Goal: Information Seeking & Learning: Find specific fact

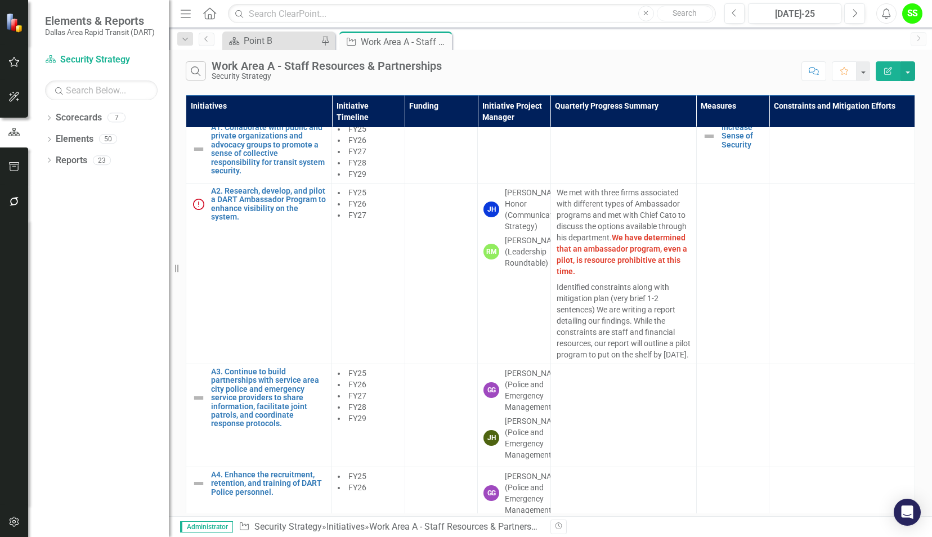
scroll to position [228, 0]
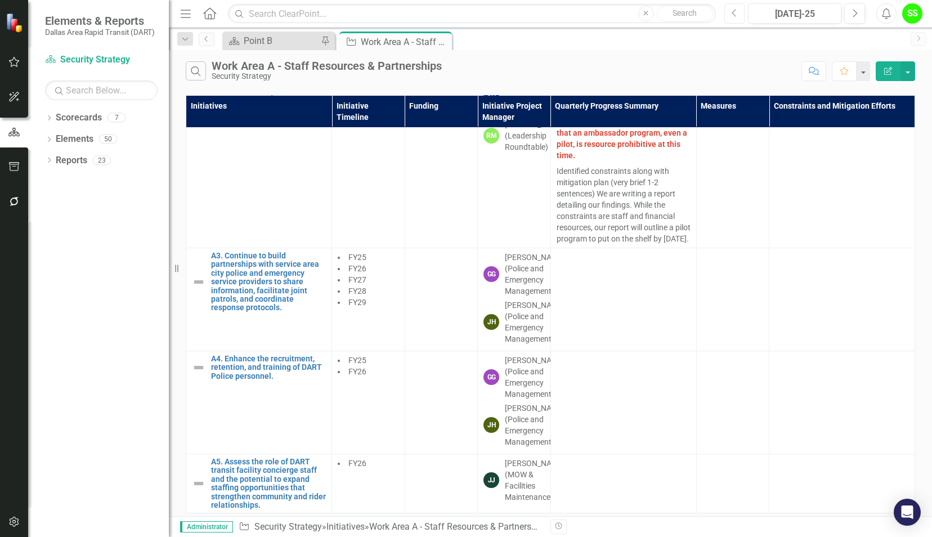
click at [737, 12] on icon "Previous" at bounding box center [734, 13] width 6 height 10
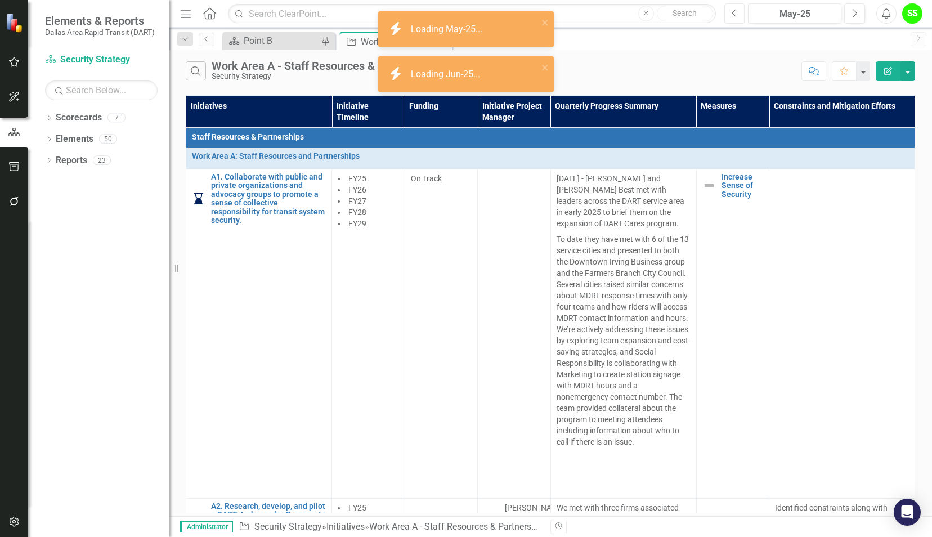
click at [737, 12] on icon "Previous" at bounding box center [734, 13] width 6 height 10
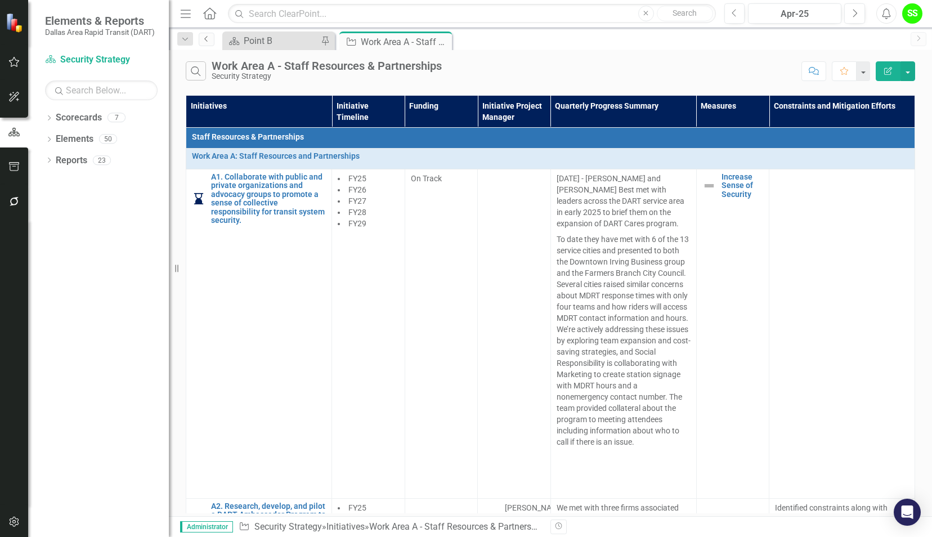
click at [209, 40] on icon "Previous" at bounding box center [206, 38] width 9 height 7
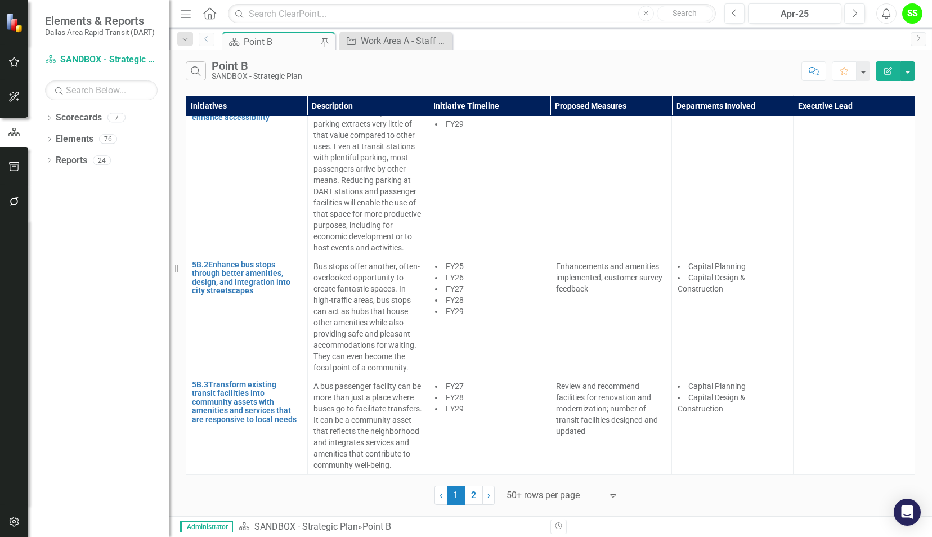
scroll to position [7860, 0]
click at [68, 141] on link "Elements" at bounding box center [75, 139] width 38 height 13
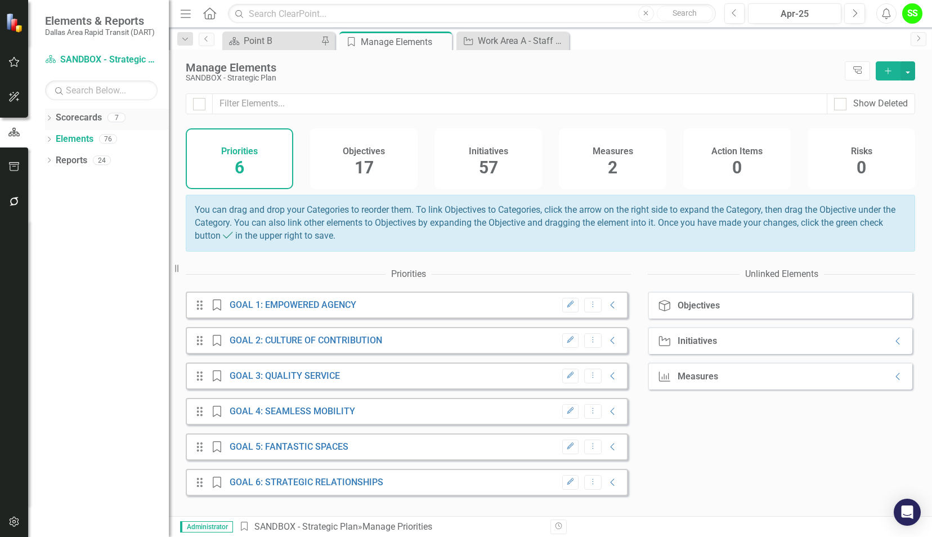
click at [65, 118] on link "Scorecards" at bounding box center [79, 117] width 46 height 13
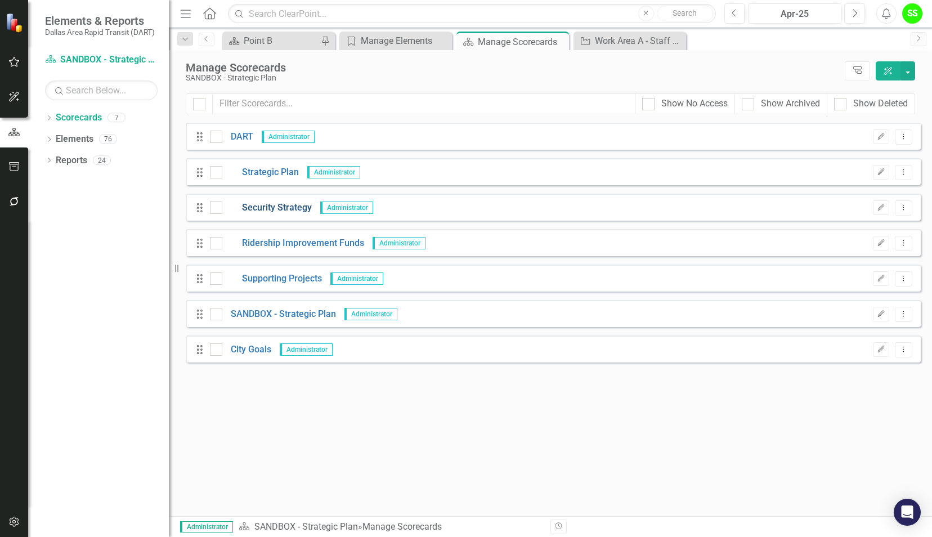
click at [281, 206] on link "Security Strategy" at bounding box center [266, 207] width 89 height 13
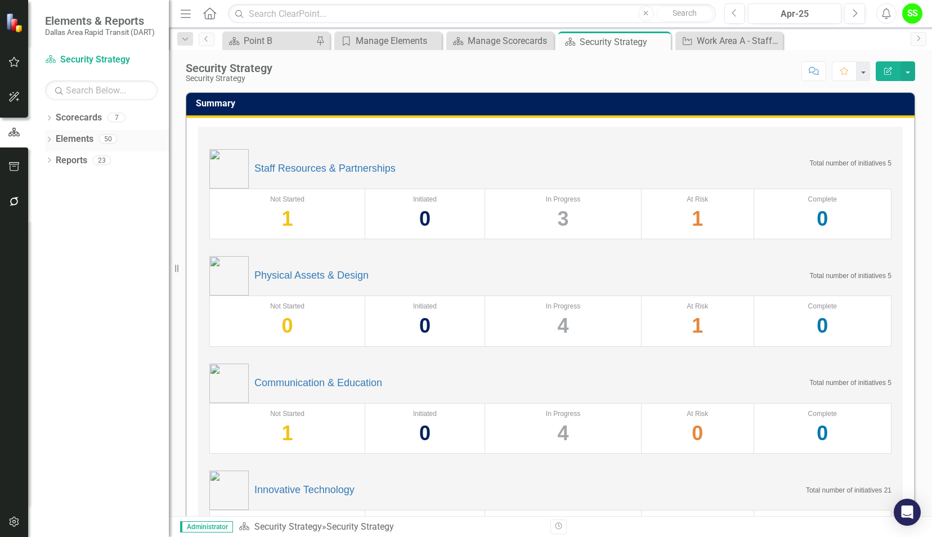
click at [71, 137] on link "Elements" at bounding box center [75, 139] width 38 height 13
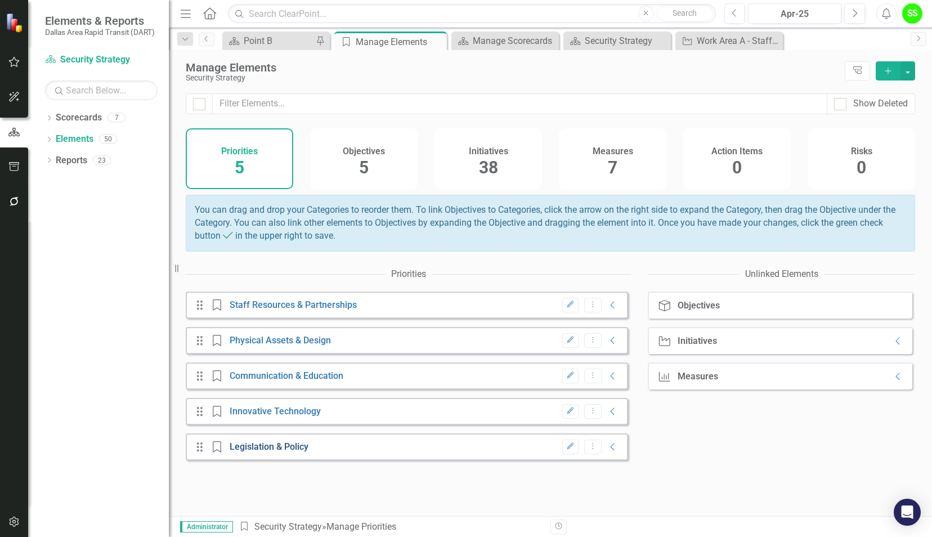
click at [252, 452] on link "Legislation & Policy" at bounding box center [269, 446] width 79 height 11
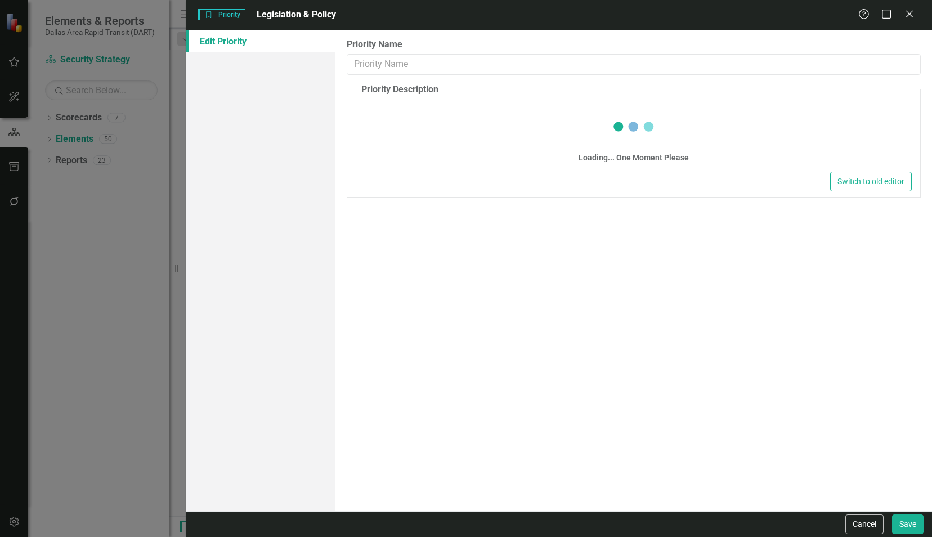
type input "Legislation & Policy"
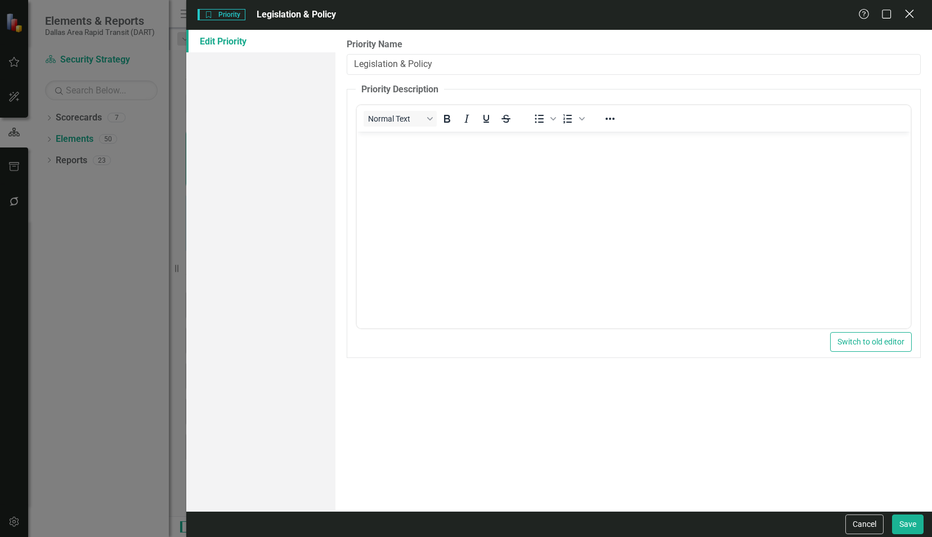
click at [910, 15] on icon at bounding box center [909, 14] width 8 height 8
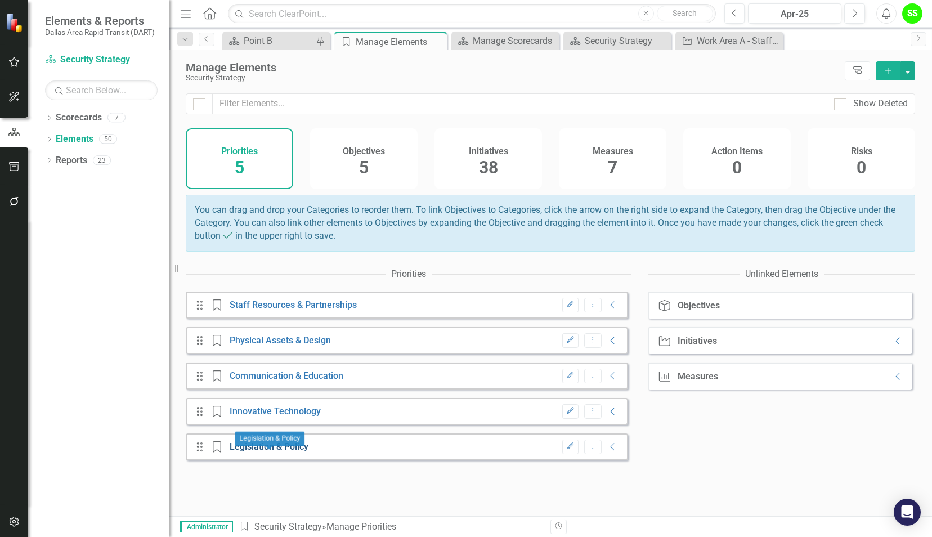
click at [264, 452] on link "Legislation & Policy" at bounding box center [269, 446] width 79 height 11
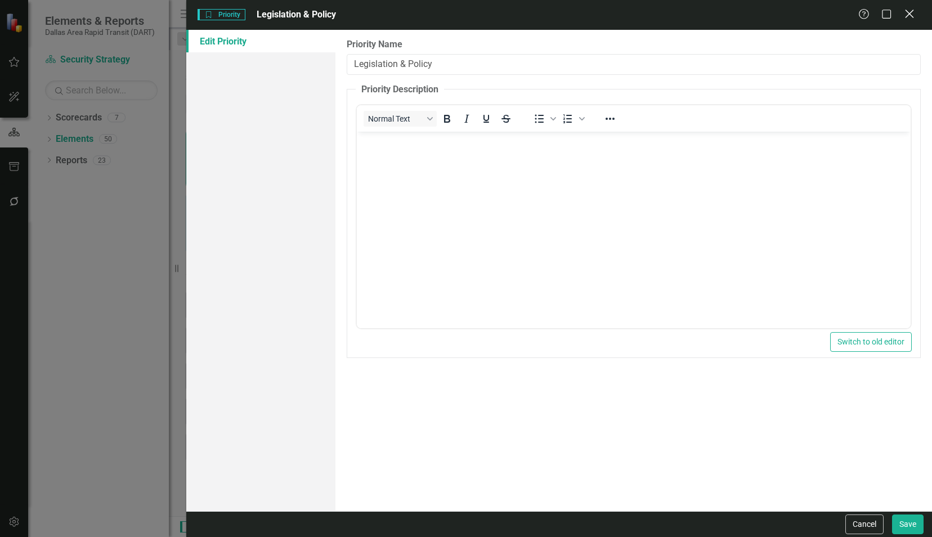
click at [909, 11] on icon "Close" at bounding box center [909, 13] width 14 height 11
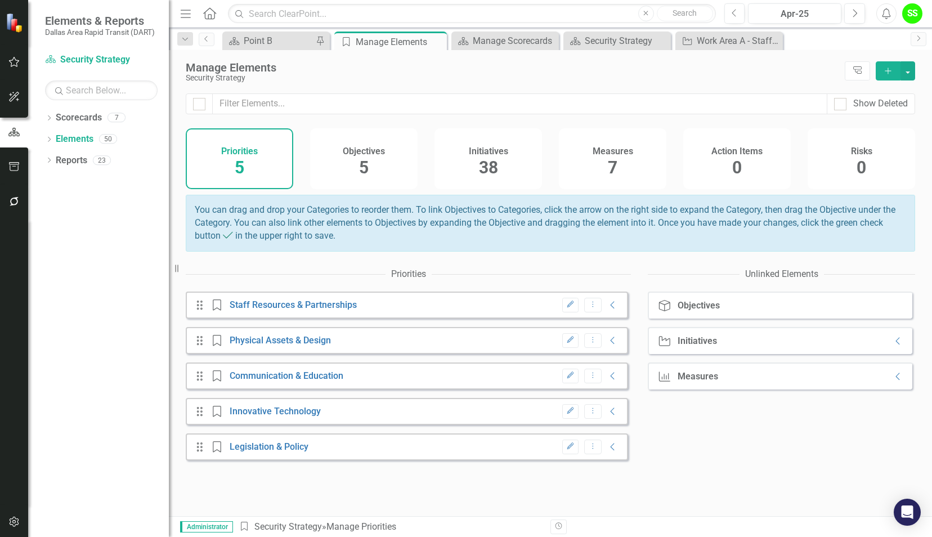
click at [369, 164] on div "Objectives 5" at bounding box center [363, 158] width 107 height 61
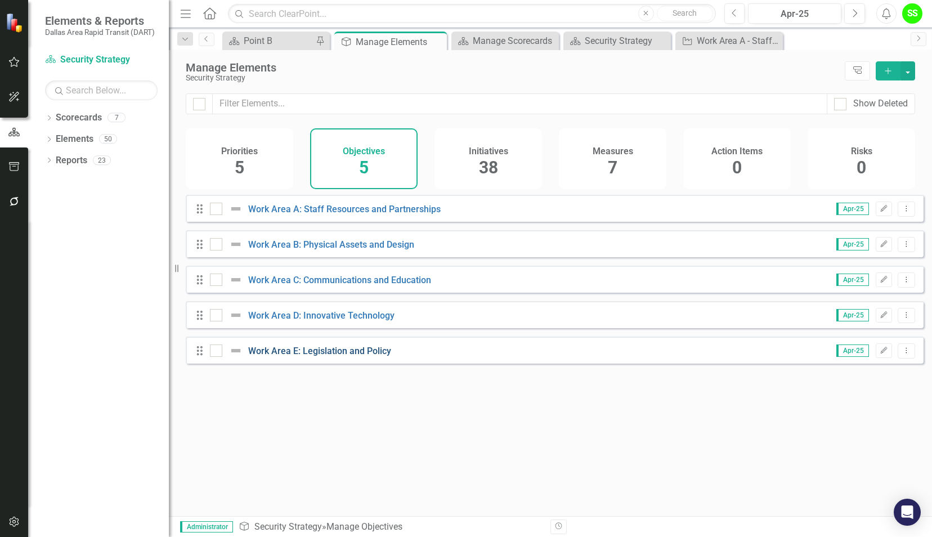
click at [289, 356] on link "Work Area E: Legislation and Policy" at bounding box center [319, 350] width 143 height 11
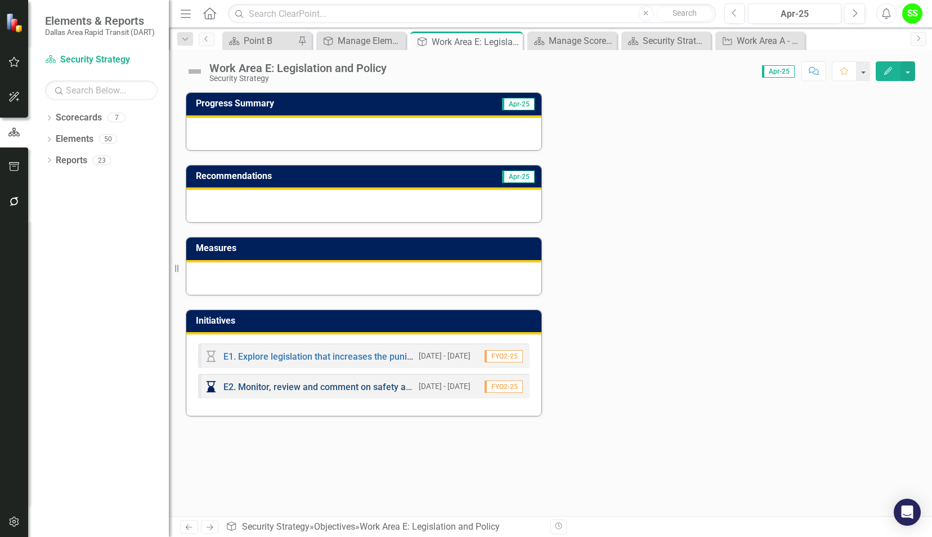
click at [278, 388] on link "E2. Monitor, review and comment on safety and security related proposed rulemak…" at bounding box center [578, 386] width 710 height 11
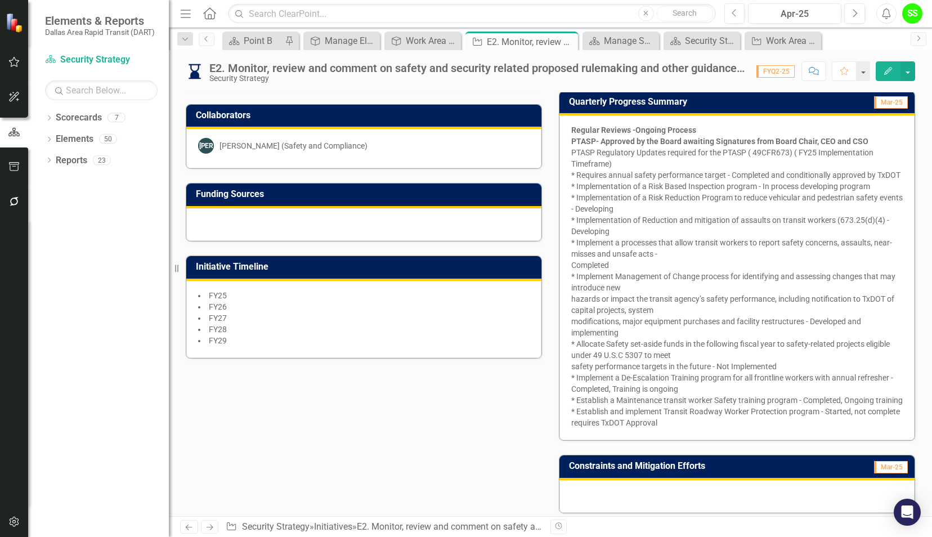
scroll to position [234, 0]
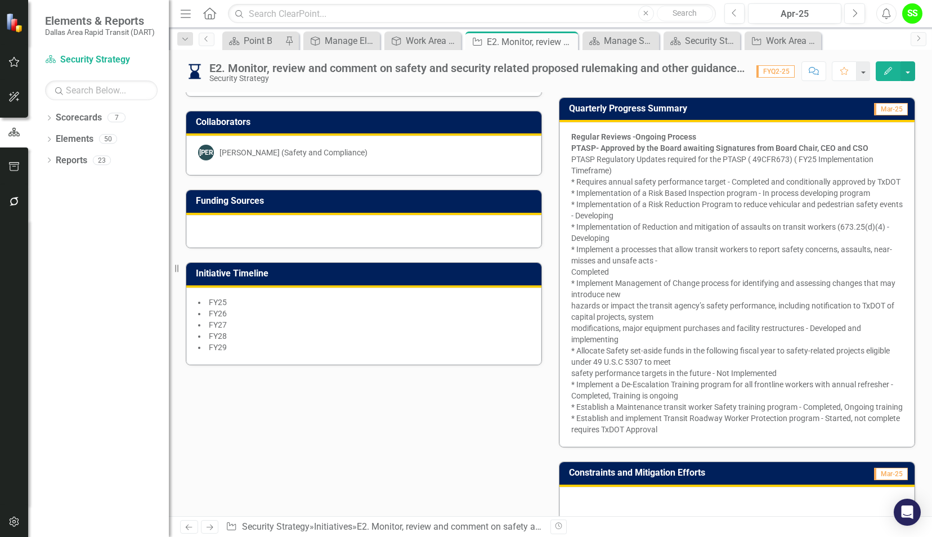
click at [573, 143] on strong "PTASP- Approved by the Board awaiting Signatures from Board Chair, CEO and CSO" at bounding box center [719, 147] width 297 height 9
click at [563, 134] on div "Regular Reviews -Ongoing Process PTASP- Approved by the Board awaiting Signatur…" at bounding box center [736, 284] width 355 height 325
click at [581, 136] on strong "Regular Reviews -Ongoing Process" at bounding box center [633, 136] width 125 height 9
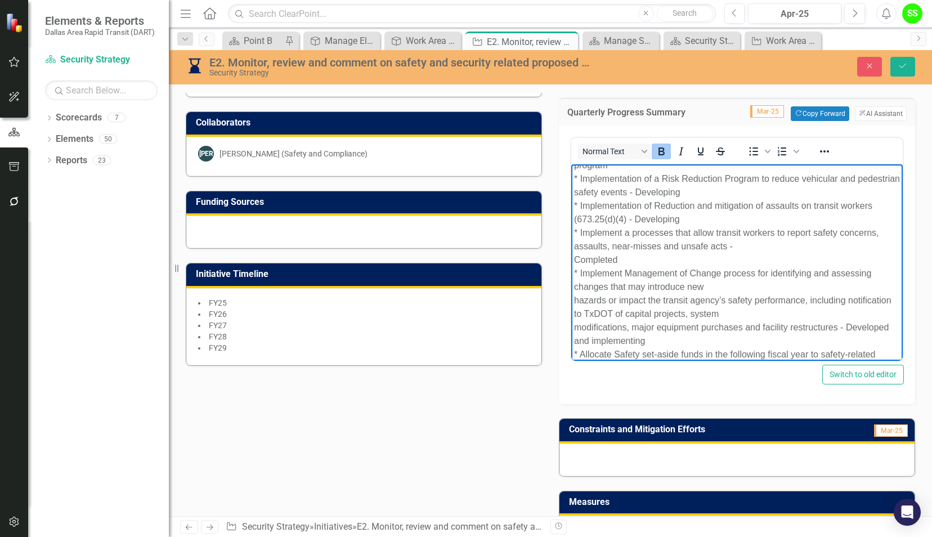
scroll to position [236, 0]
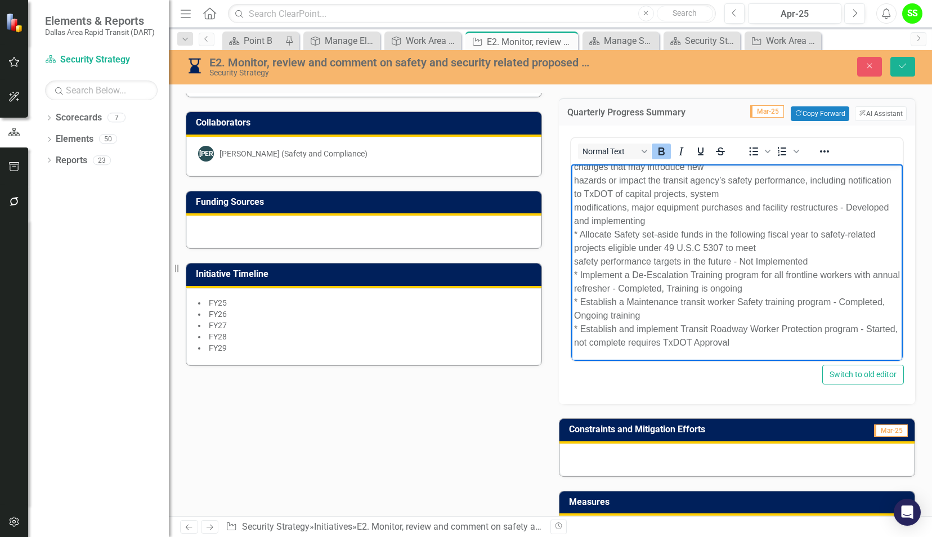
drag, startPoint x: 572, startPoint y: 174, endPoint x: 1376, endPoint y: 563, distance: 892.8
click at [808, 361] on html "Regular Reviews -Ongoing Process PTASP- Approved by the Board awaiting Signatur…" at bounding box center [736, 144] width 331 height 433
copy p "Loremip Dolorsi -Ametcon Adipisc ELITS- Doeiusmo te inc Utlab etdolore Magnaali…"
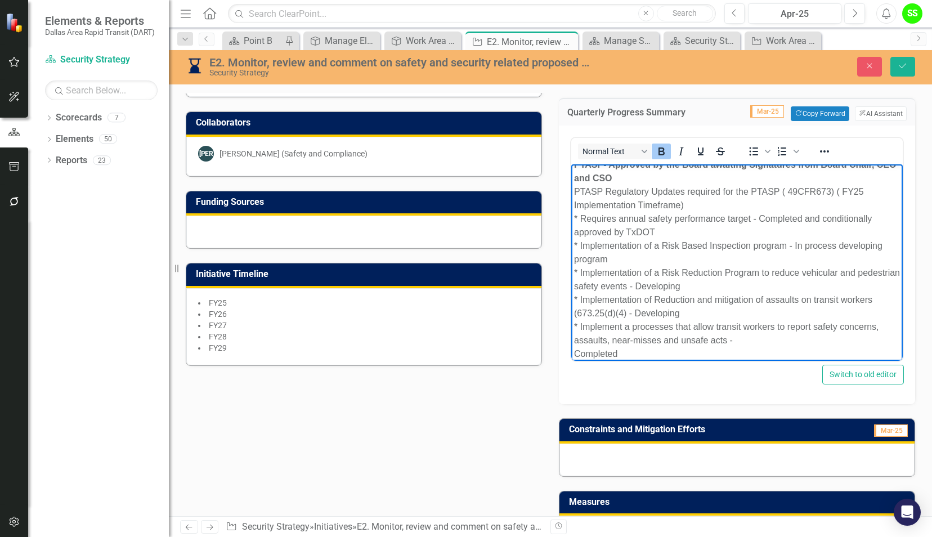
scroll to position [0, 0]
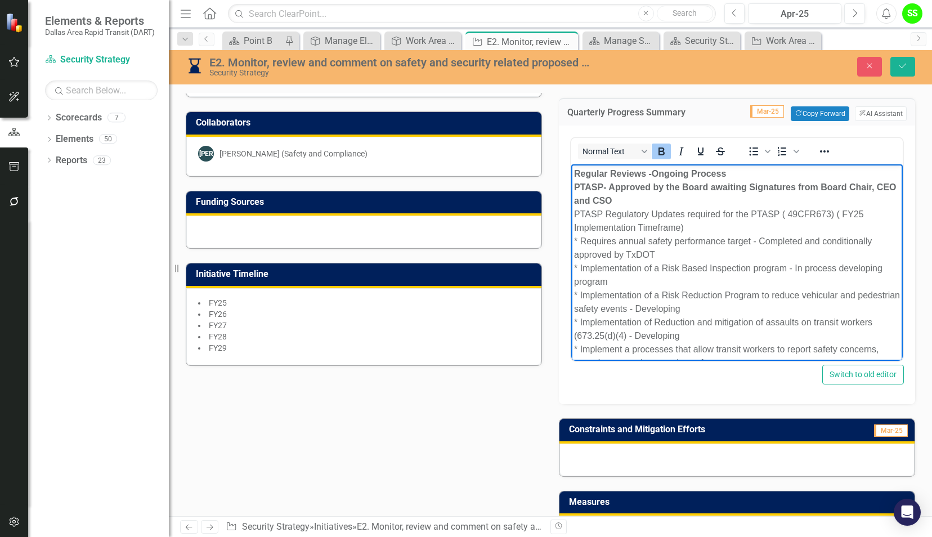
drag, startPoint x: 895, startPoint y: 302, endPoint x: 1466, endPoint y: 361, distance: 573.6
